Goal: Information Seeking & Learning: Learn about a topic

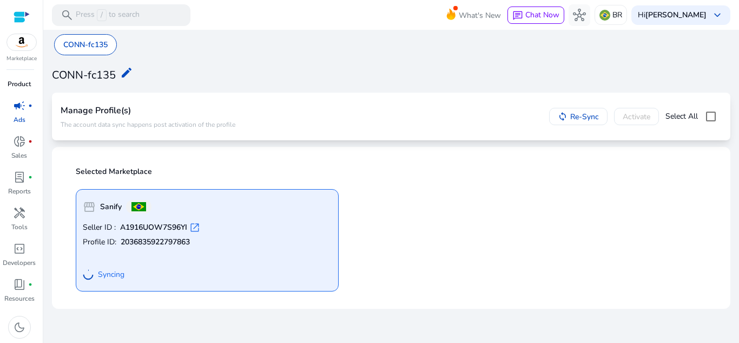
click at [23, 82] on p "Product" at bounding box center [19, 84] width 23 height 10
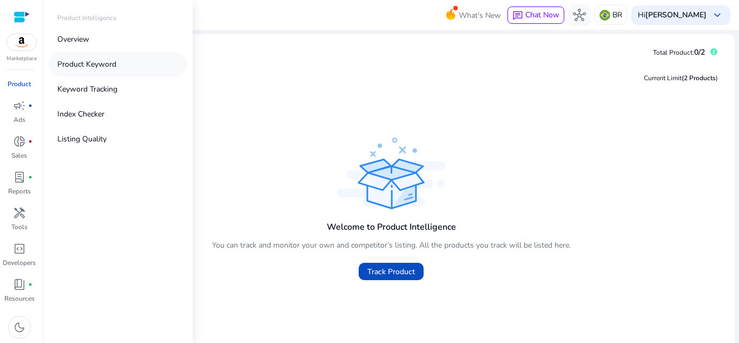
click at [114, 65] on p "Product Keyword" at bounding box center [86, 63] width 59 height 11
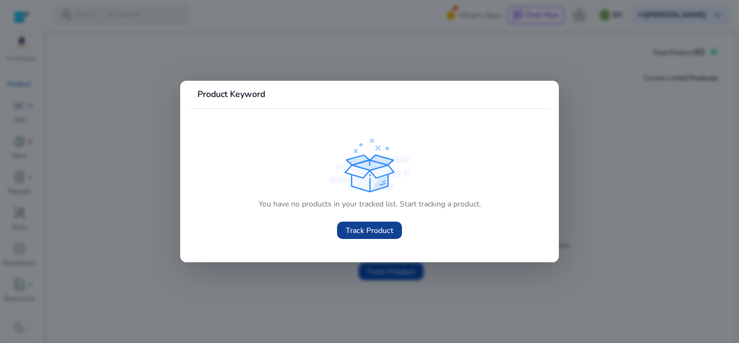
click at [373, 232] on span "Track Product" at bounding box center [370, 230] width 48 height 11
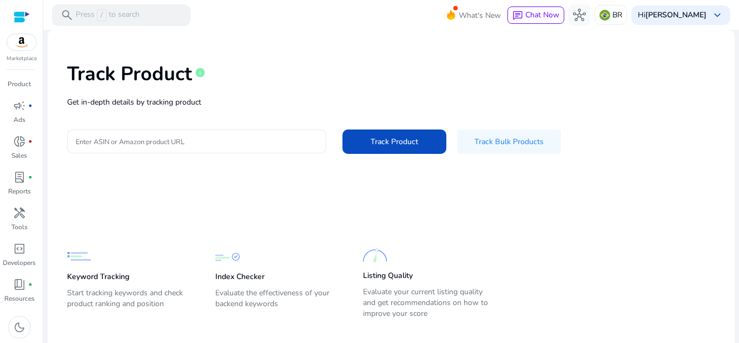
click at [188, 139] on input "Enter ASIN or Amazon product URL" at bounding box center [197, 141] width 242 height 12
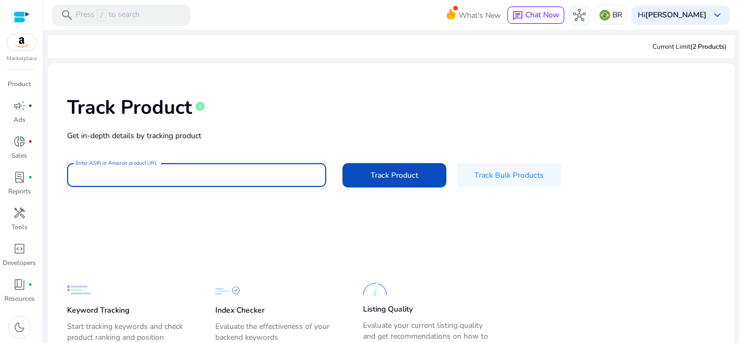
paste input "**********"
drag, startPoint x: 183, startPoint y: 175, endPoint x: 14, endPoint y: 197, distance: 170.8
click at [14, 197] on mat-sidenav-container "**********" at bounding box center [369, 171] width 739 height 343
type input "**********"
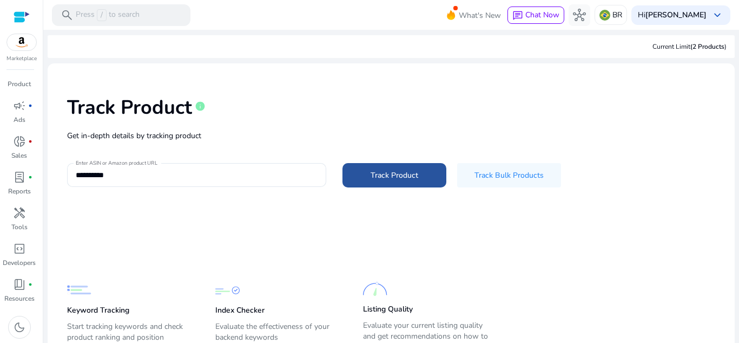
click at [419, 178] on span at bounding box center [395, 175] width 104 height 26
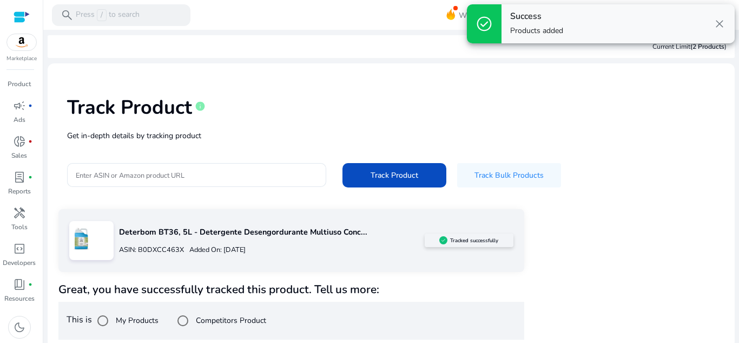
scroll to position [5, 0]
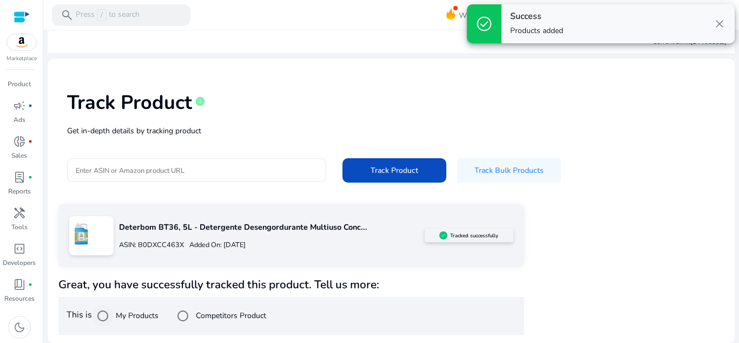
click at [147, 314] on label "My Products" at bounding box center [136, 315] width 45 height 11
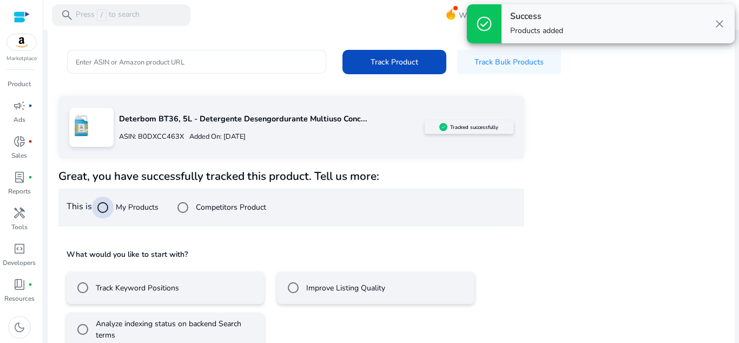
scroll to position [133, 0]
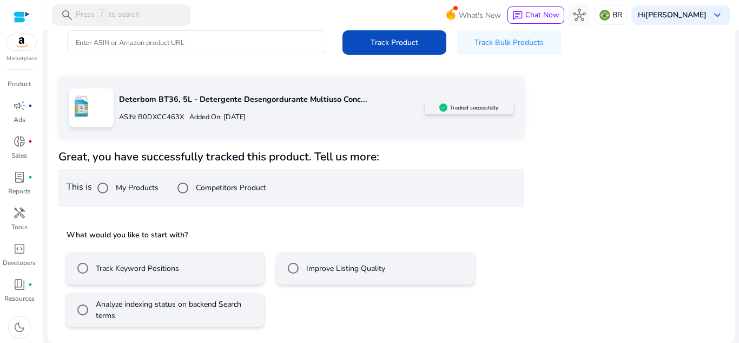
click at [174, 267] on label "Track Keyword Positions" at bounding box center [137, 267] width 86 height 11
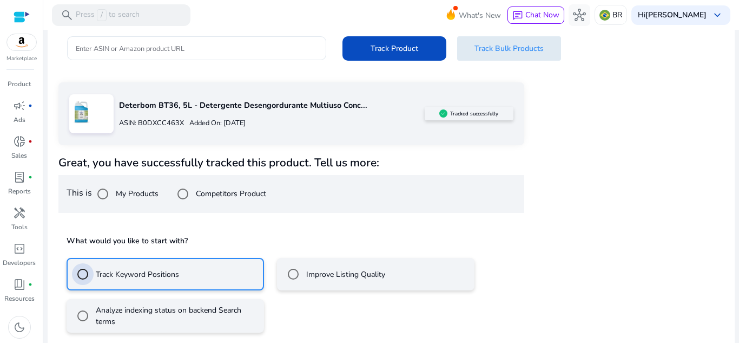
scroll to position [73, 0]
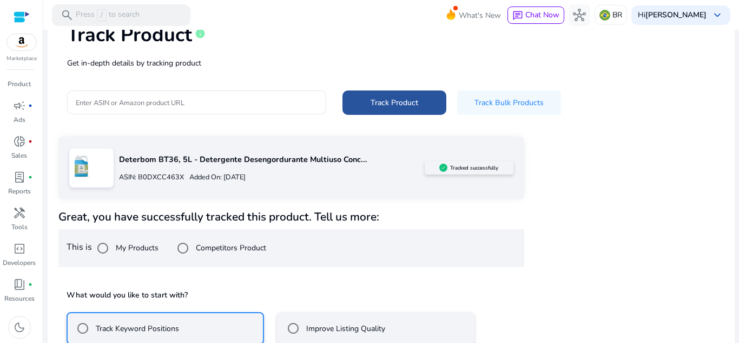
click at [394, 106] on span "Track Product" at bounding box center [395, 102] width 48 height 11
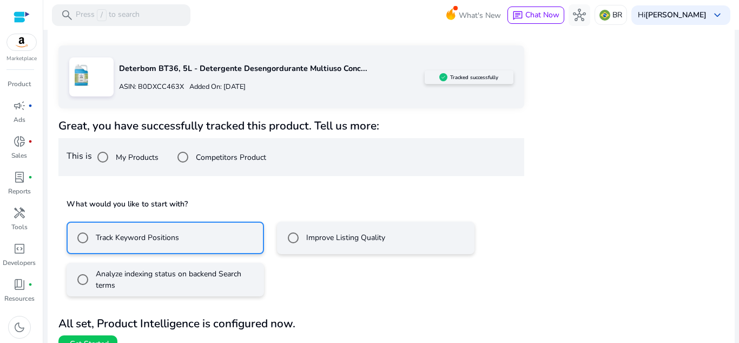
scroll to position [199, 0]
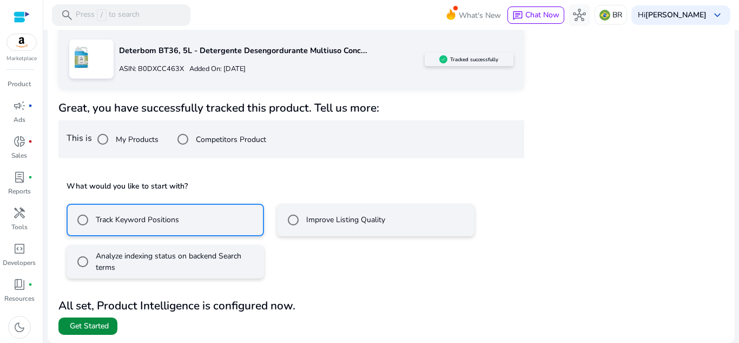
click at [92, 322] on span "Get Started" at bounding box center [89, 325] width 39 height 11
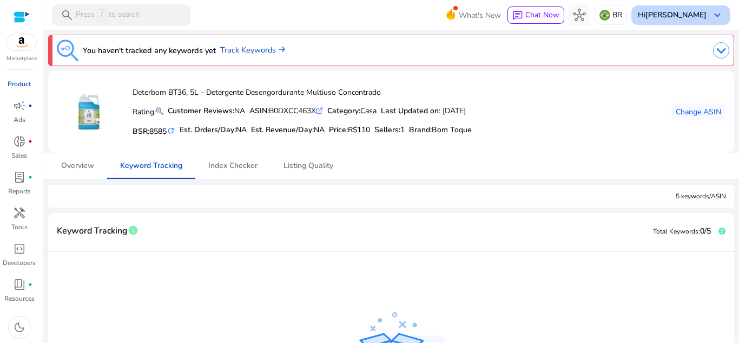
click at [679, 15] on b "[PERSON_NAME]" at bounding box center [676, 15] width 61 height 10
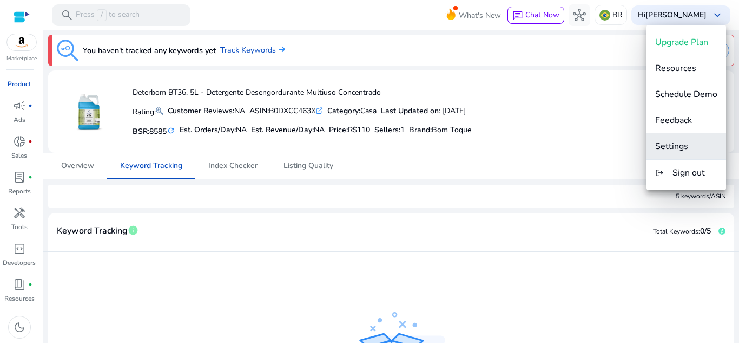
click at [697, 148] on span "Settings" at bounding box center [686, 146] width 62 height 12
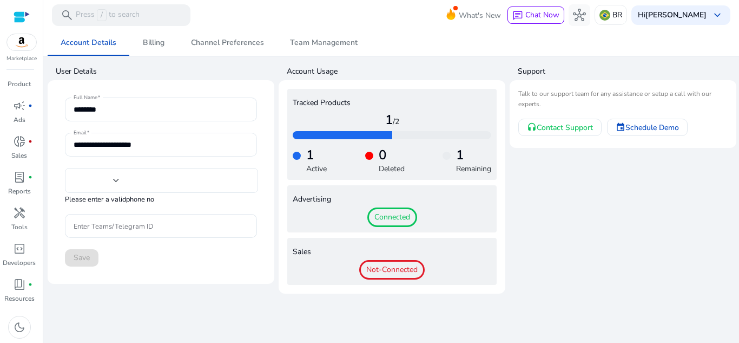
type input "***"
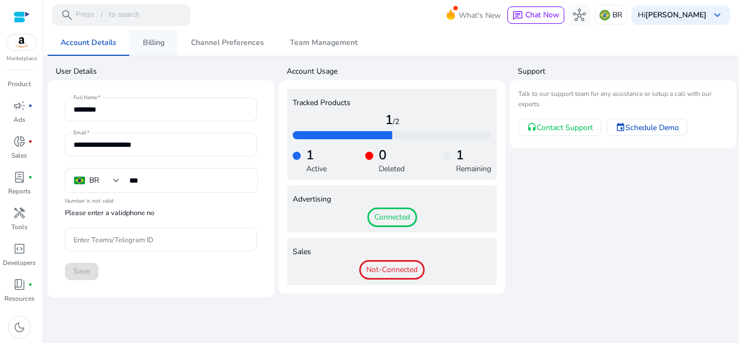
click at [154, 43] on span "Billing" at bounding box center [154, 43] width 22 height 8
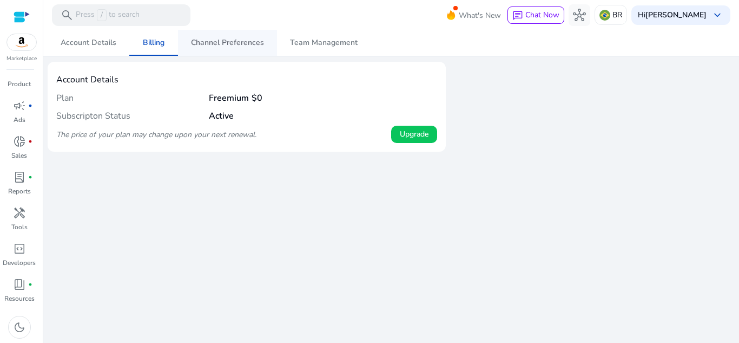
click at [253, 52] on span "Channel Preferences" at bounding box center [227, 43] width 73 height 26
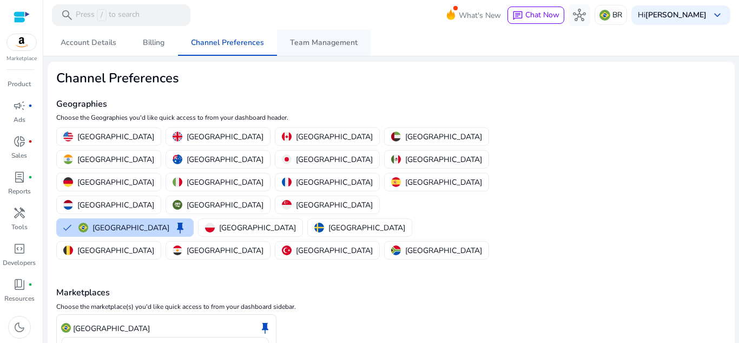
click at [316, 44] on span "Team Management" at bounding box center [324, 43] width 68 height 8
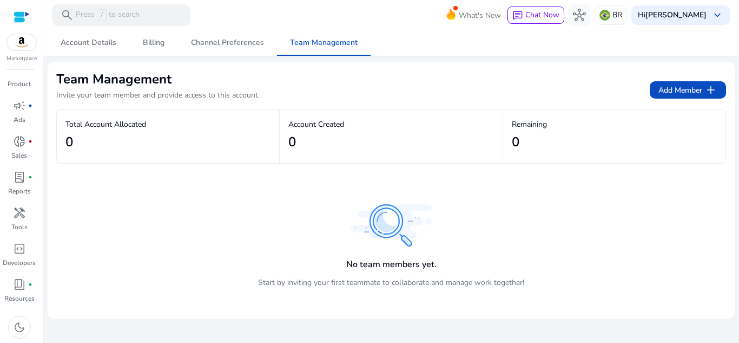
click at [88, 47] on span "Account Details" at bounding box center [89, 43] width 56 height 8
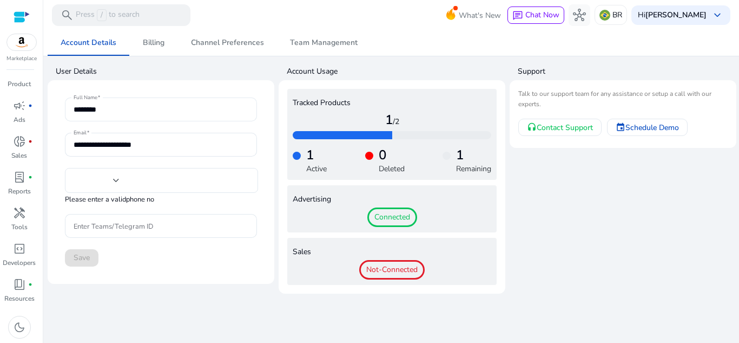
type input "***"
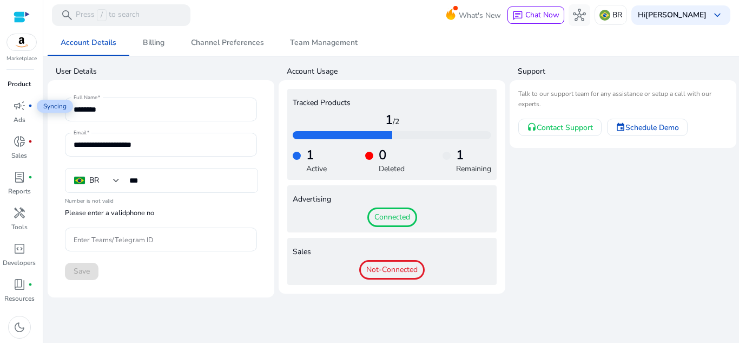
click at [27, 80] on p "Product" at bounding box center [19, 84] width 23 height 10
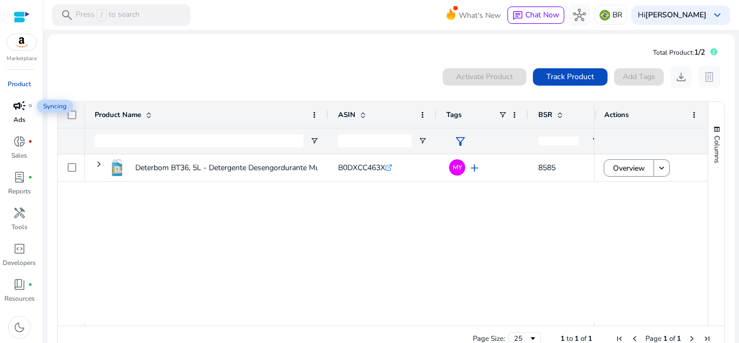
click at [14, 110] on span "campaign" at bounding box center [19, 105] width 13 height 13
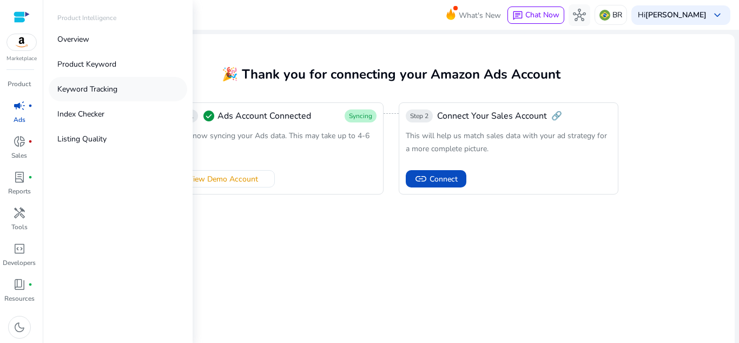
click at [98, 88] on p "Keyword Tracking" at bounding box center [87, 88] width 60 height 11
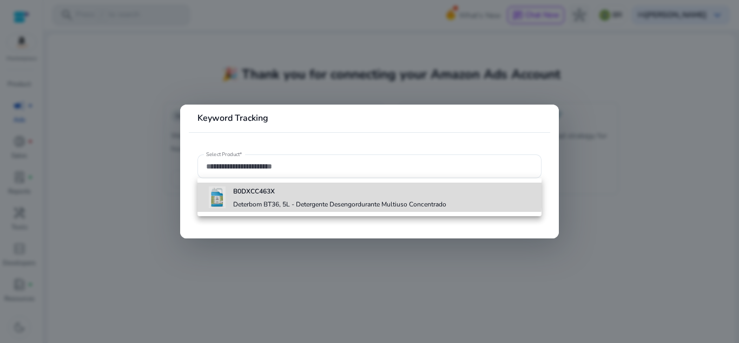
click at [266, 190] on b "B0DXCC463X" at bounding box center [254, 191] width 42 height 9
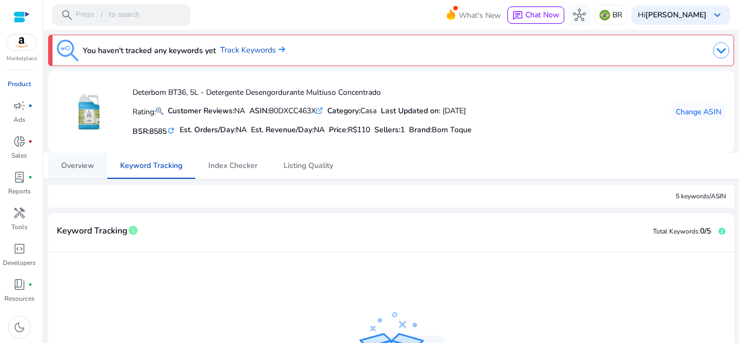
click at [77, 167] on span "Overview" at bounding box center [77, 166] width 33 height 8
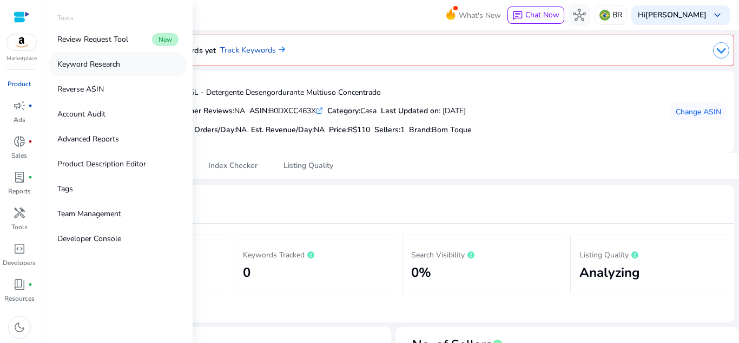
click at [102, 65] on p "Keyword Research" at bounding box center [88, 63] width 63 height 11
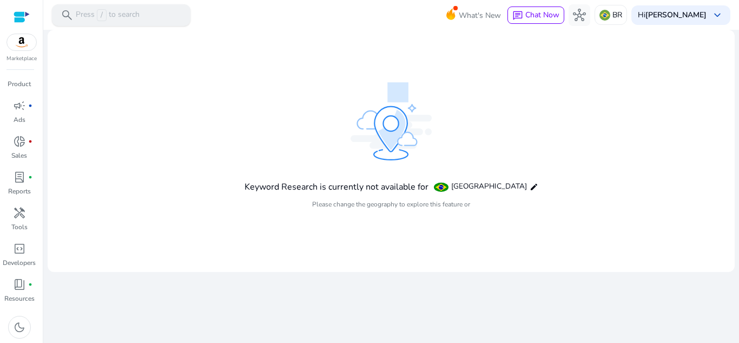
click at [140, 15] on div "search Press / to search" at bounding box center [121, 15] width 139 height 22
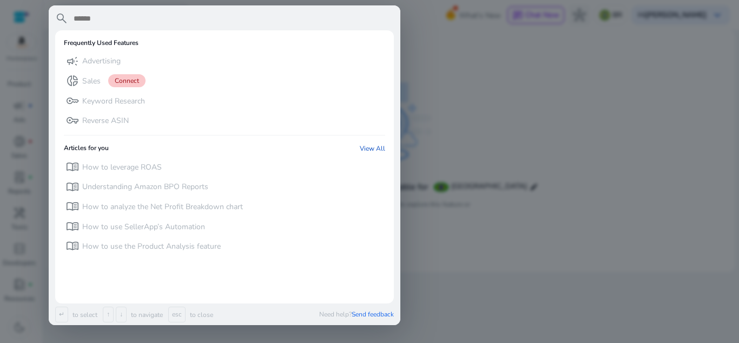
drag, startPoint x: 489, startPoint y: 77, endPoint x: 475, endPoint y: 149, distance: 73.3
click at [488, 77] on div at bounding box center [369, 171] width 739 height 343
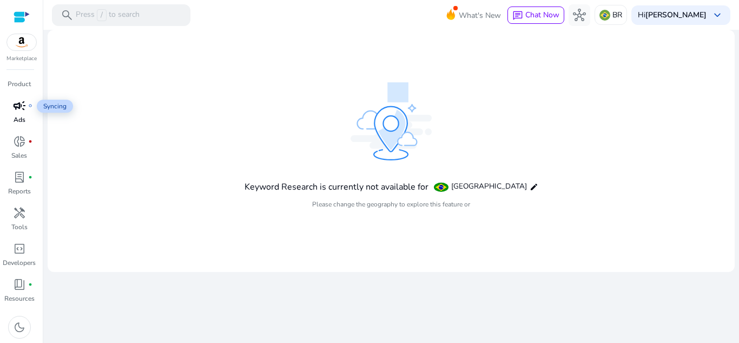
click at [21, 107] on span "campaign" at bounding box center [19, 105] width 13 height 13
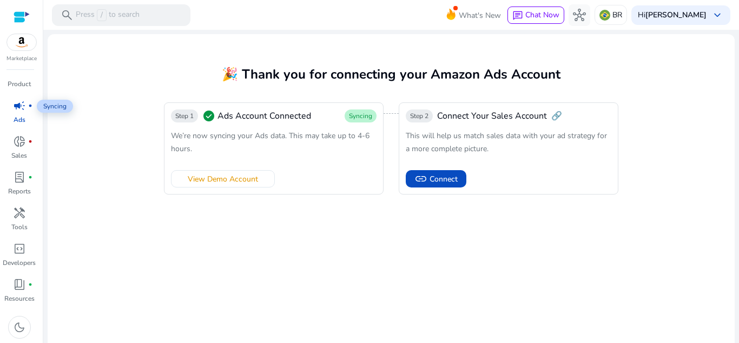
click at [23, 108] on span "campaign" at bounding box center [19, 105] width 13 height 13
click at [18, 115] on p "Ads" at bounding box center [20, 120] width 12 height 10
click at [438, 180] on span "Connect" at bounding box center [444, 178] width 28 height 11
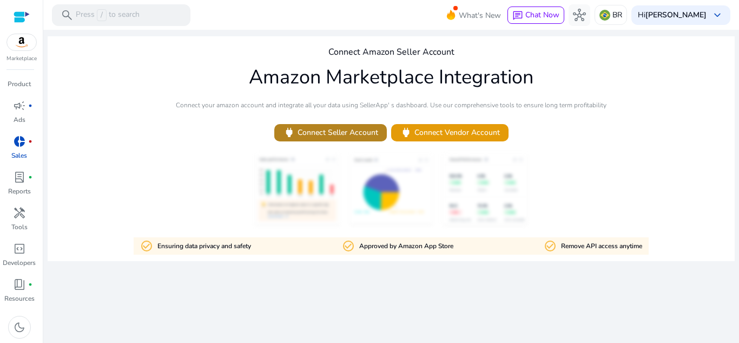
click at [357, 133] on span "power Connect Seller Account" at bounding box center [330, 132] width 95 height 12
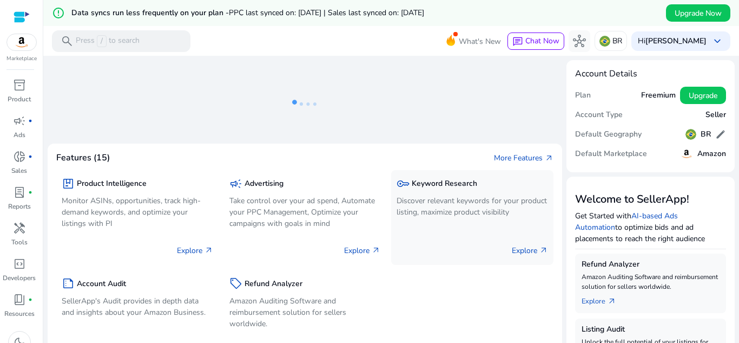
scroll to position [54, 0]
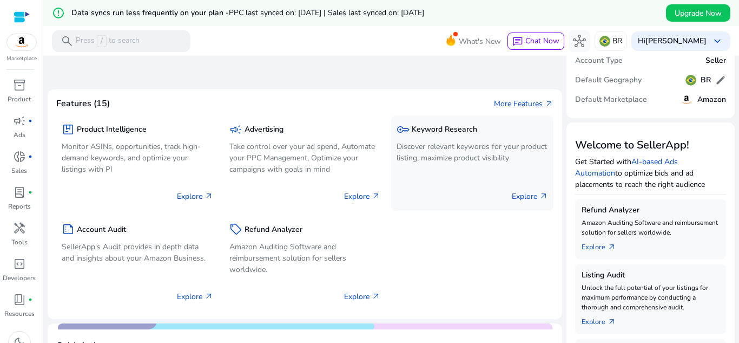
click at [454, 134] on div "key Keyword Research" at bounding box center [473, 129] width 152 height 16
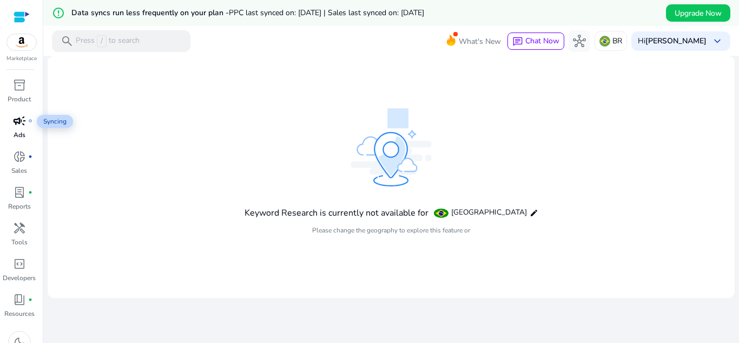
click at [21, 115] on span "campaign" at bounding box center [19, 120] width 13 height 13
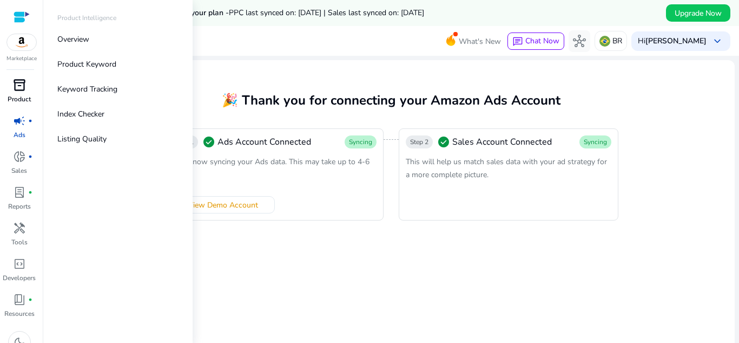
click at [11, 93] on div "inventory_2" at bounding box center [19, 84] width 30 height 17
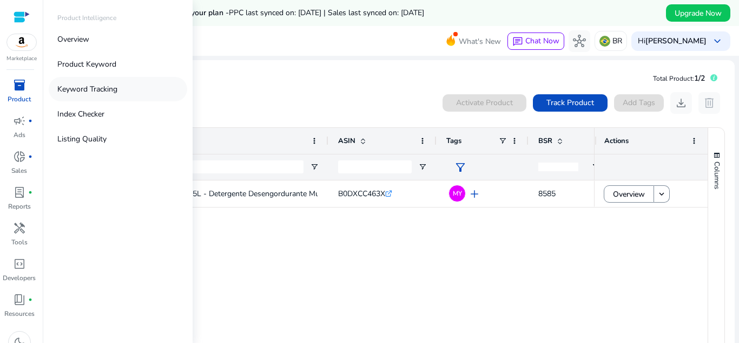
click at [113, 87] on p "Keyword Tracking" at bounding box center [87, 88] width 60 height 11
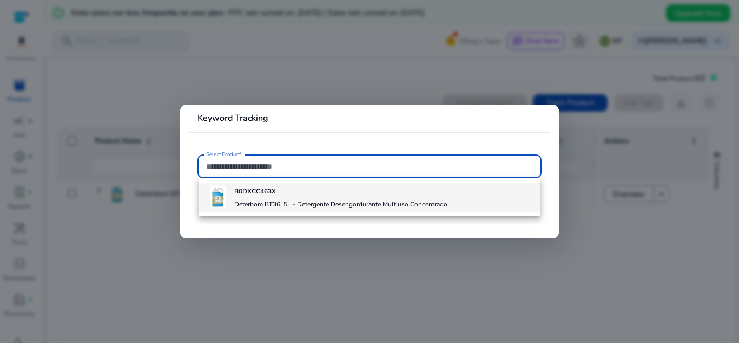
click at [315, 203] on h4 "Deterbom BT36, 5L - Detergente Desengordurante Multiuso Concentrado" at bounding box center [340, 204] width 213 height 9
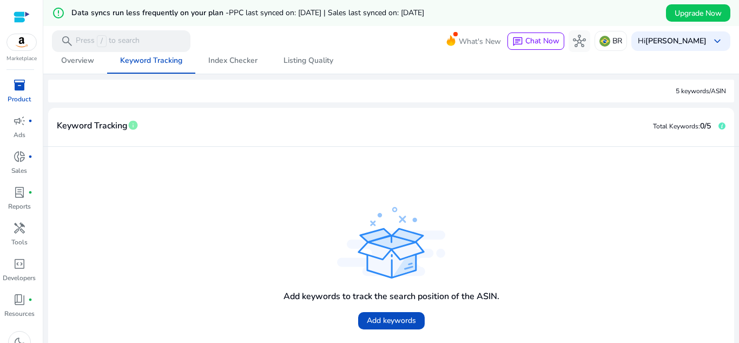
scroll to position [185, 0]
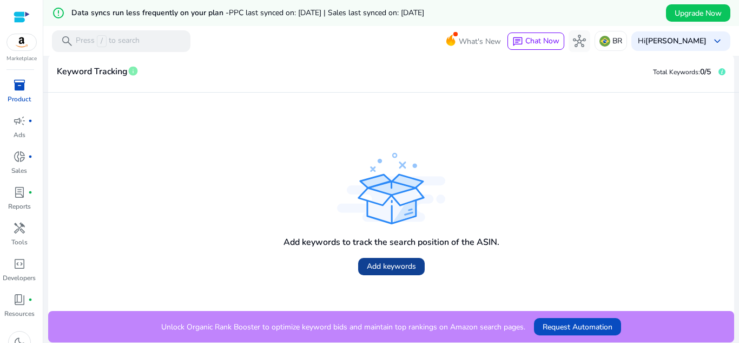
click at [383, 267] on span "Add keywords" at bounding box center [391, 265] width 49 height 11
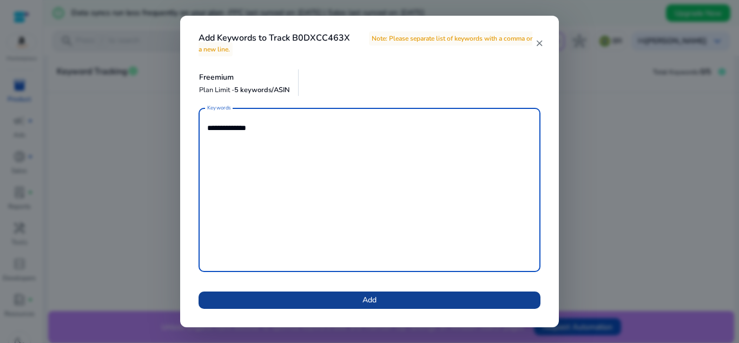
type textarea "**********"
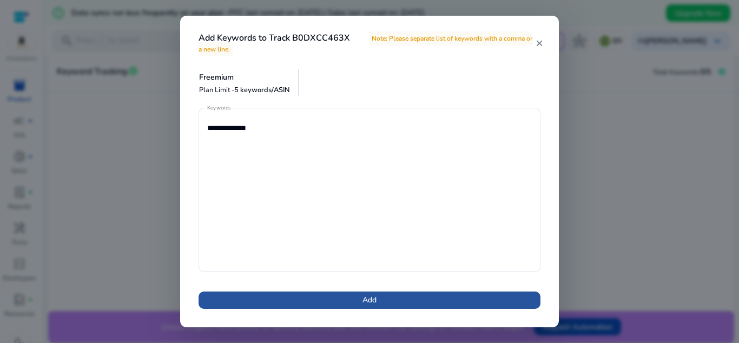
click at [317, 305] on span at bounding box center [370, 300] width 342 height 26
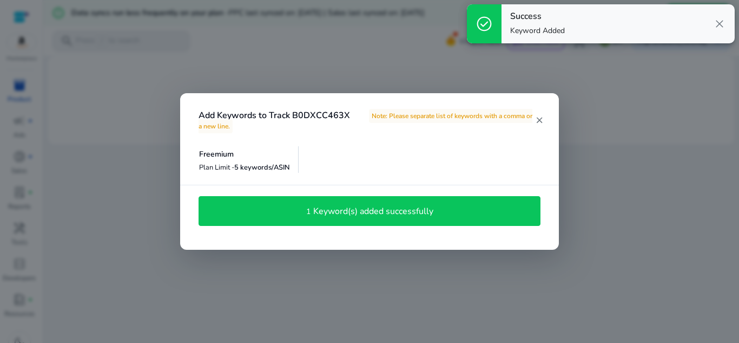
click at [541, 117] on mat-icon "close" at bounding box center [539, 120] width 9 height 10
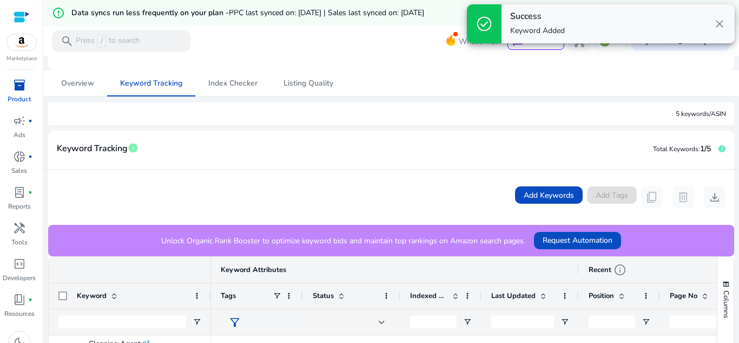
scroll to position [271, 0]
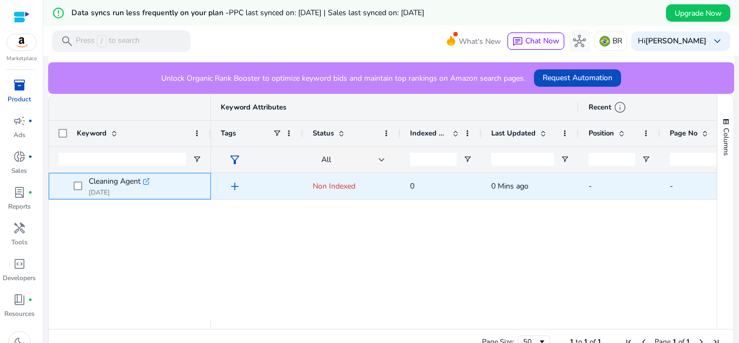
click at [83, 183] on span at bounding box center [81, 186] width 15 height 22
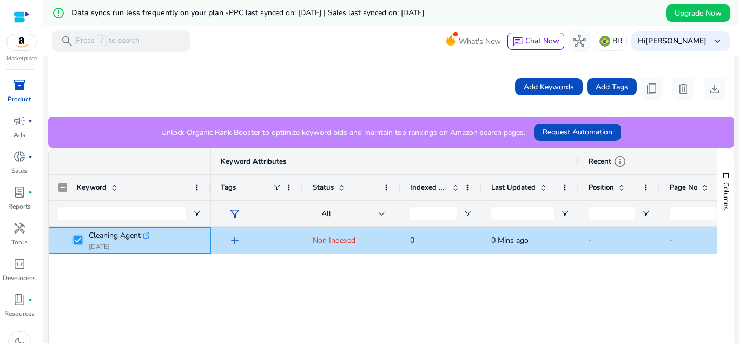
scroll to position [284, 0]
